Goal: Information Seeking & Learning: Learn about a topic

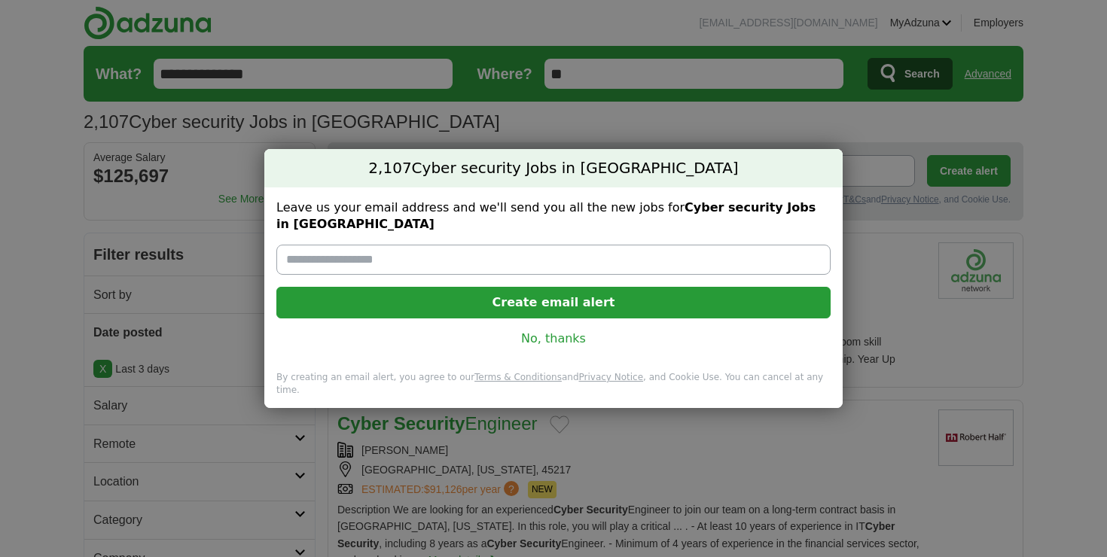
click at [565, 342] on link "No, thanks" at bounding box center [553, 338] width 530 height 17
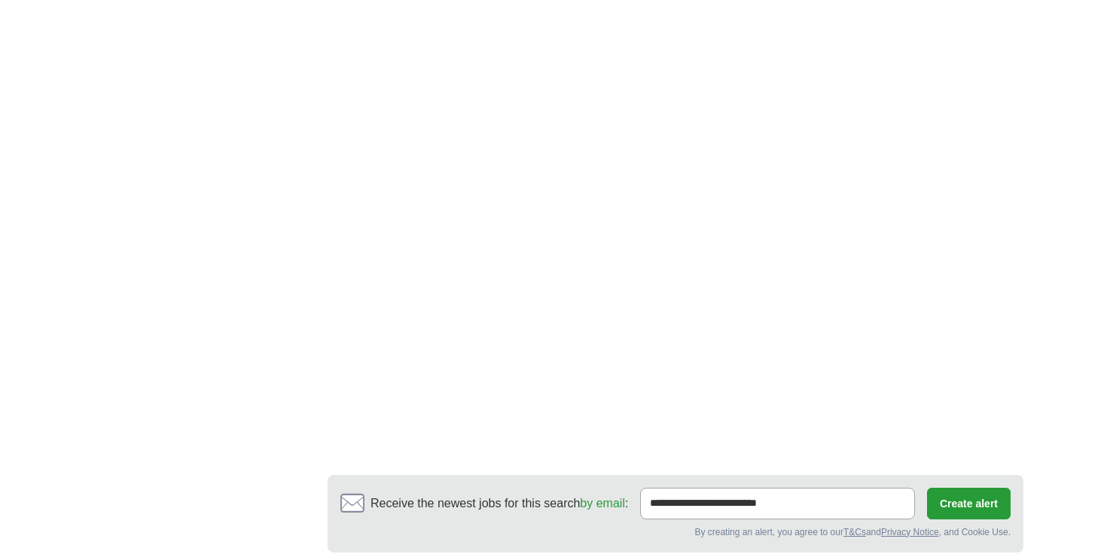
scroll to position [2888, 0]
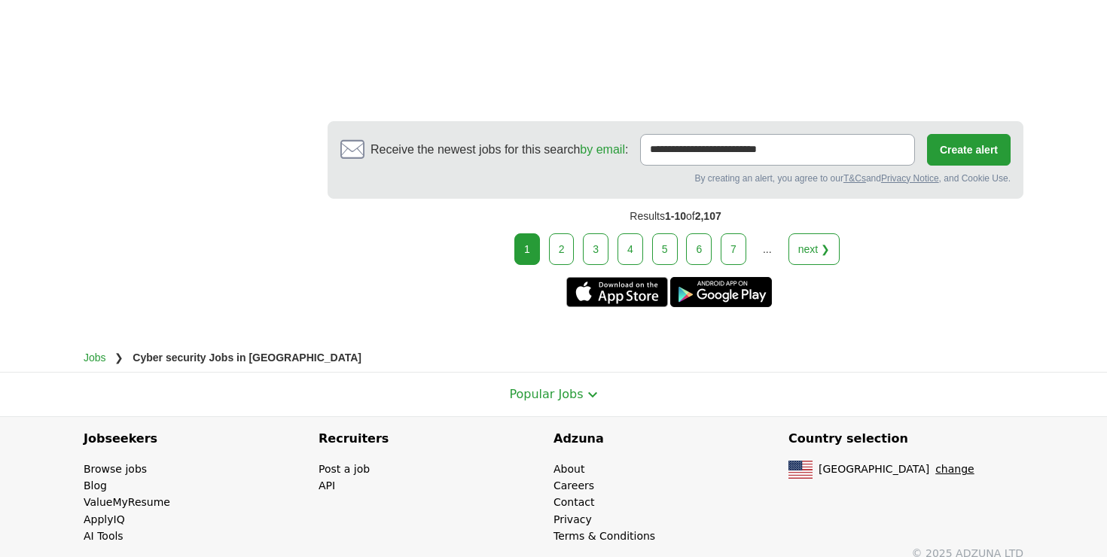
click at [568, 233] on link "2" at bounding box center [562, 249] width 26 height 32
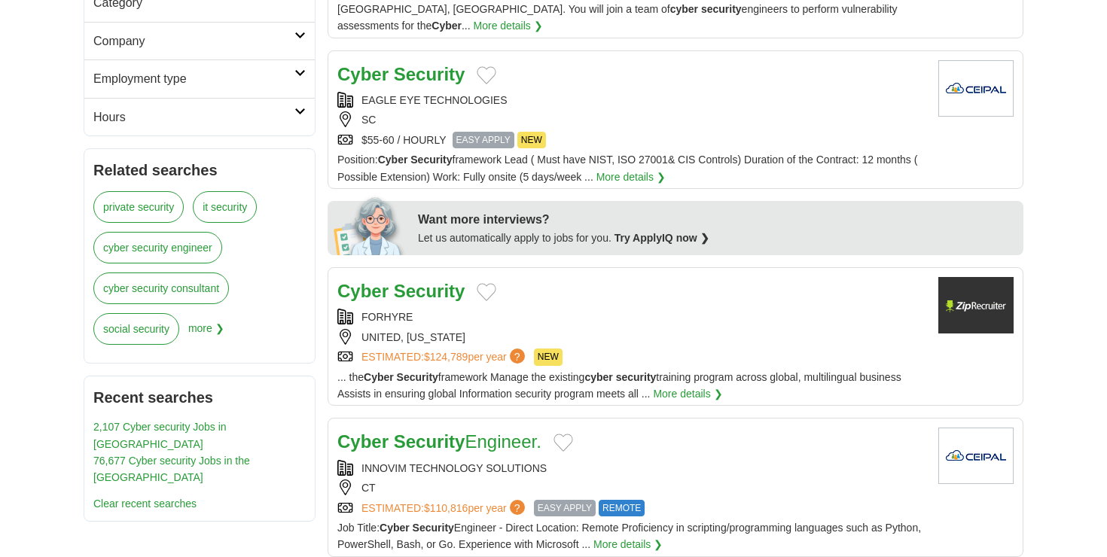
scroll to position [519, 0]
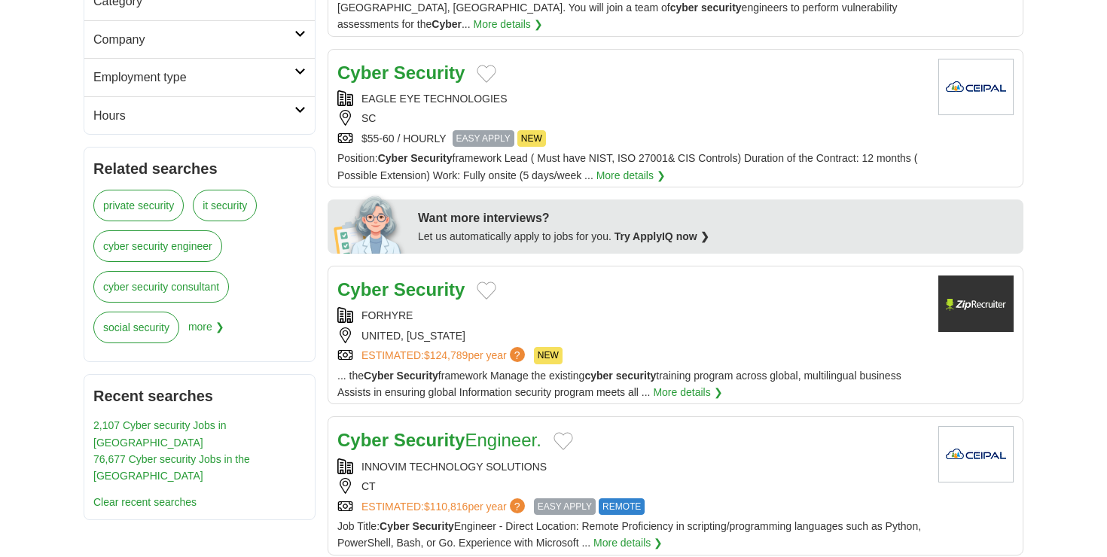
click at [627, 128] on div "EAGLE EYE TECHNOLOGIES SC $55-60 / HOURLY EASY APPLY NEW" at bounding box center [631, 118] width 589 height 56
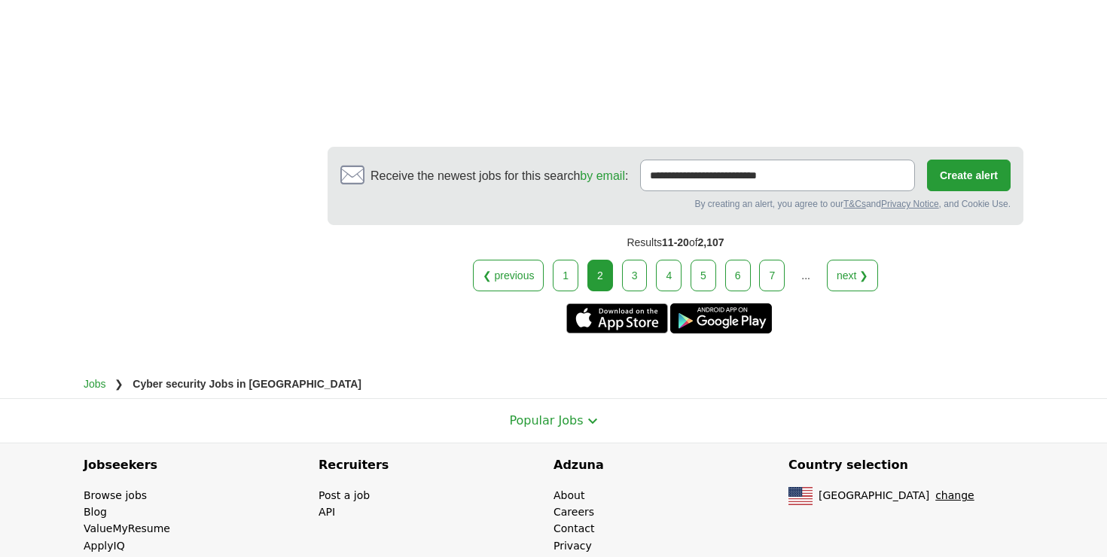
scroll to position [2626, 0]
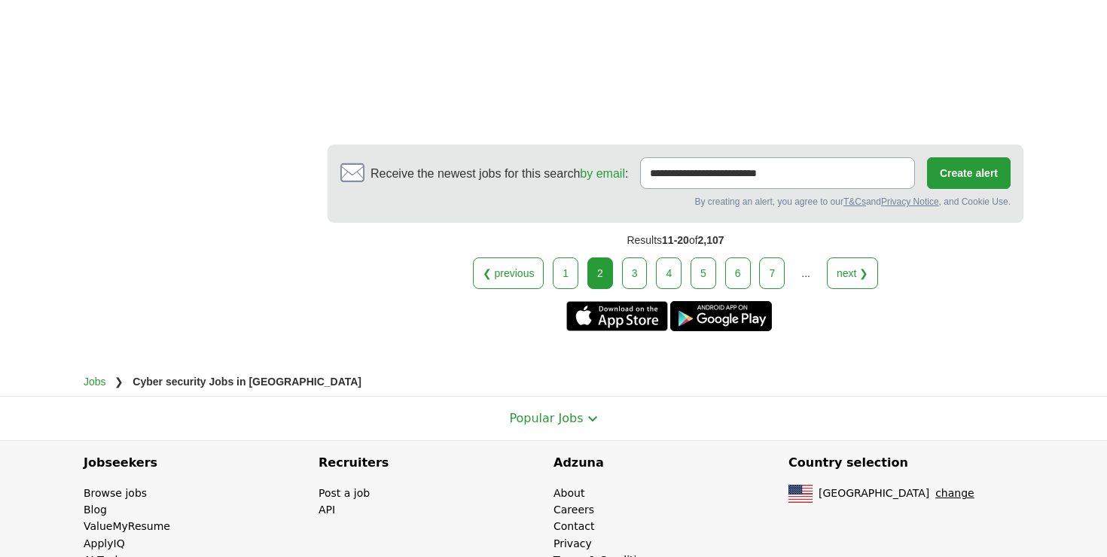
click at [631, 288] on link "3" at bounding box center [635, 273] width 26 height 32
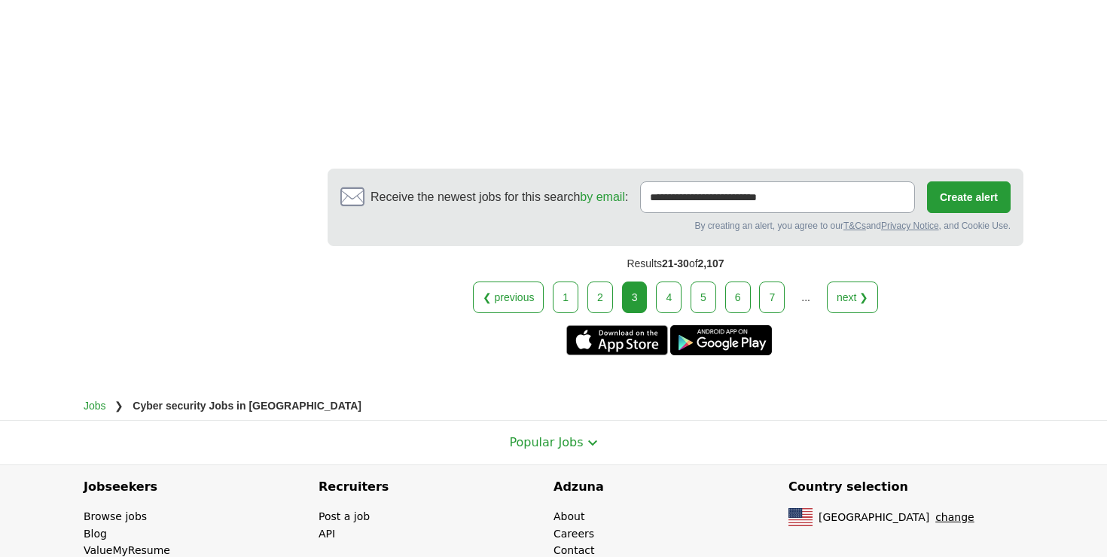
scroll to position [3020, 0]
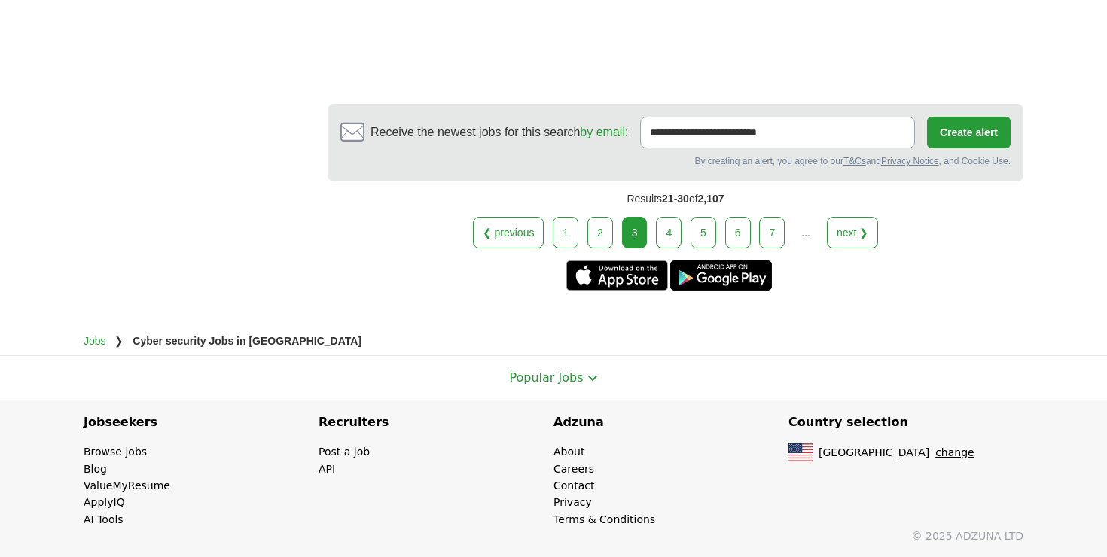
click at [668, 239] on link "4" at bounding box center [669, 233] width 26 height 32
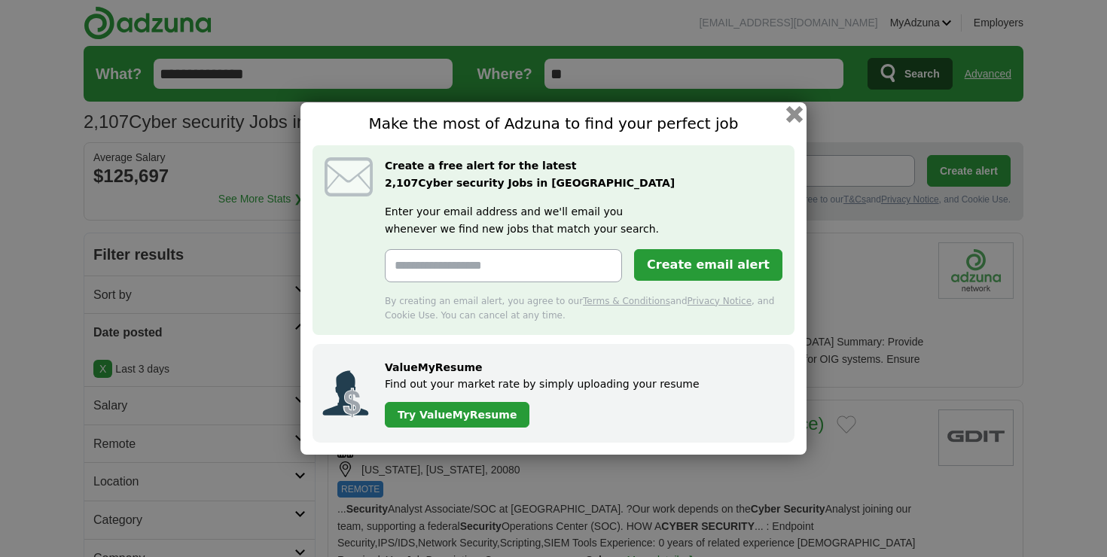
click at [792, 116] on button "button" at bounding box center [794, 114] width 17 height 17
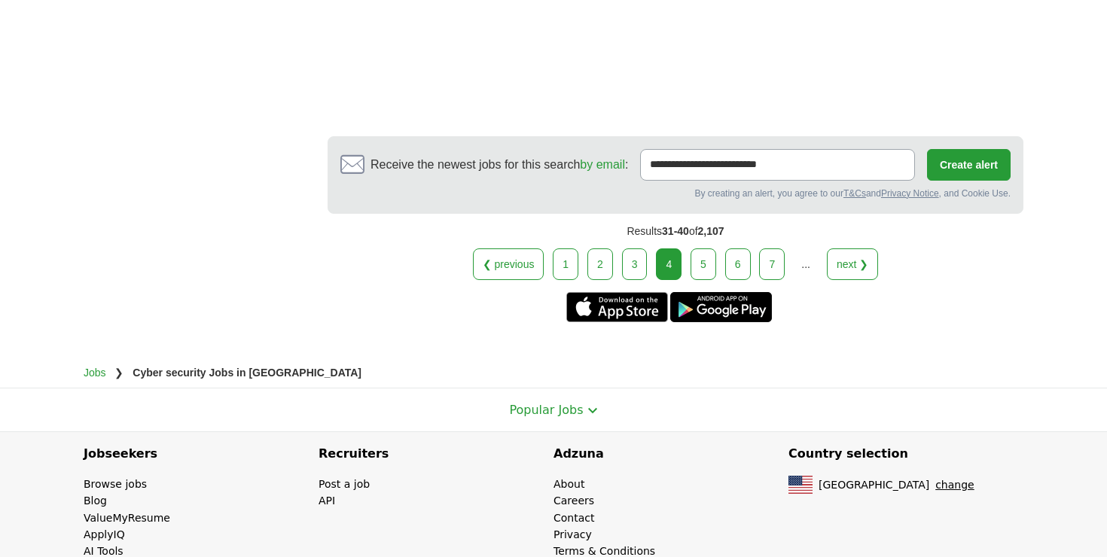
scroll to position [3005, 0]
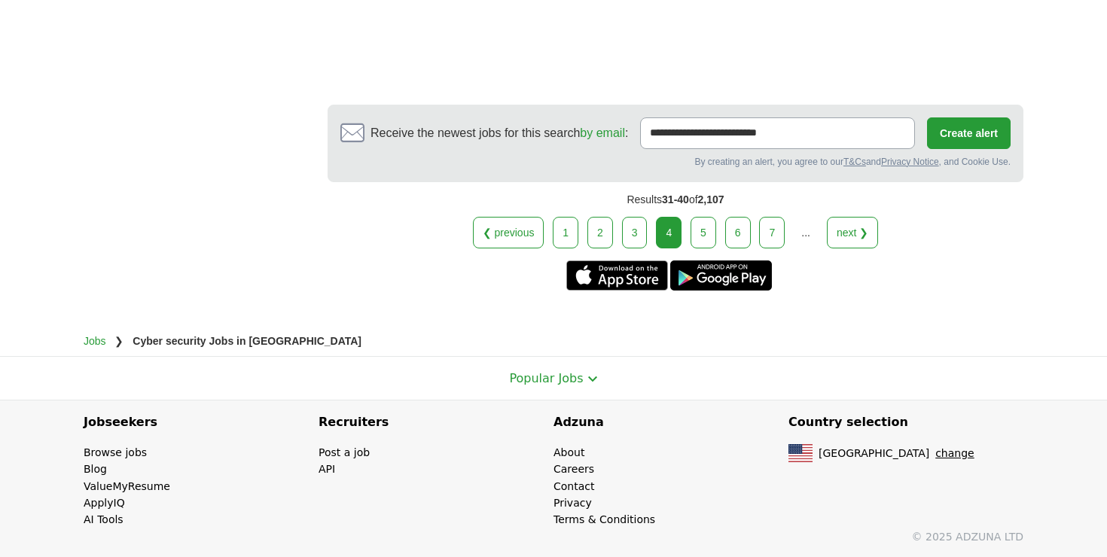
click at [698, 236] on link "5" at bounding box center [703, 233] width 26 height 32
